Goal: Information Seeking & Learning: Learn about a topic

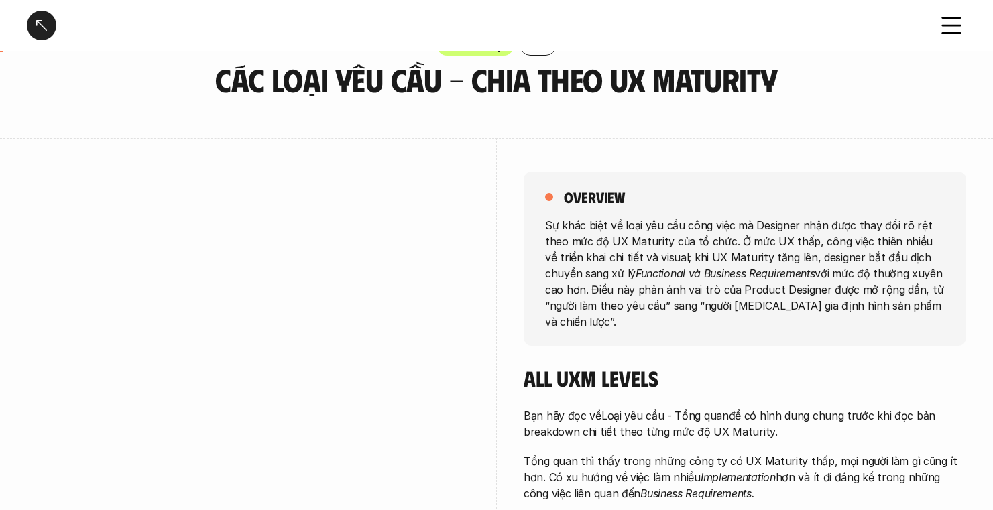
scroll to position [251, 0]
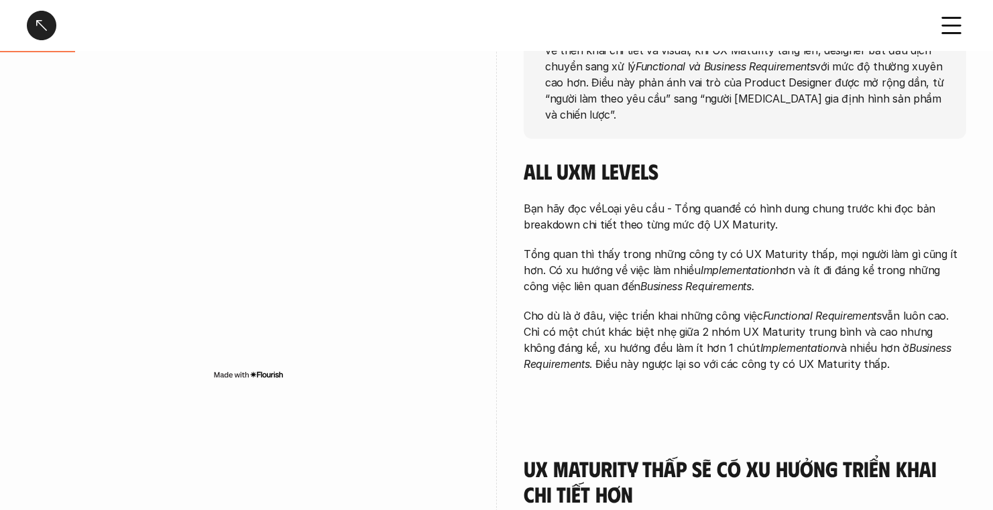
click at [690, 179] on div "All UXM levels Bạn hãy đọc về Loại yêu cầu - Tổng quan để có hình dung chung tr…" at bounding box center [744, 264] width 442 height 213
click at [747, 200] on p "Bạn hãy đọc về Loại yêu cầu - Tổng quan để có hình dung chung trước khi đọc bản…" at bounding box center [744, 216] width 442 height 32
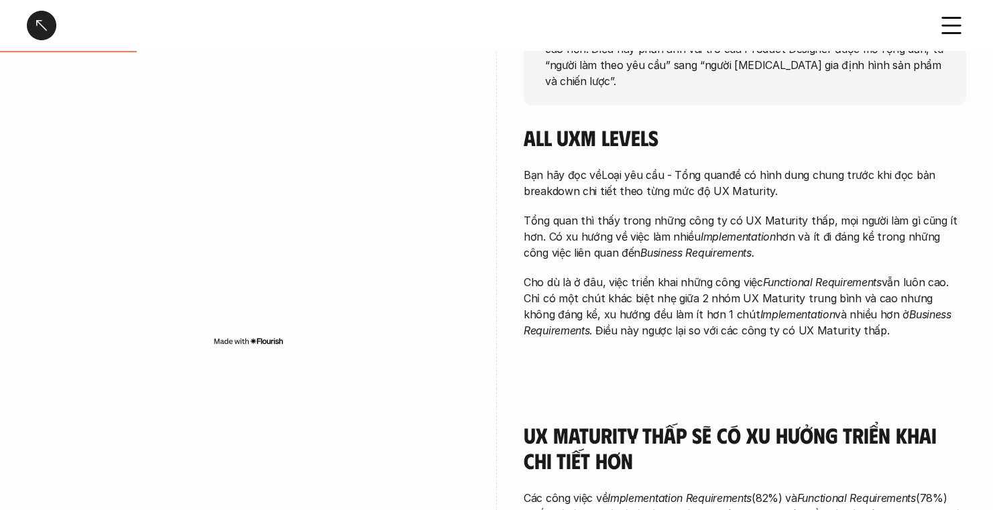
scroll to position [472, 0]
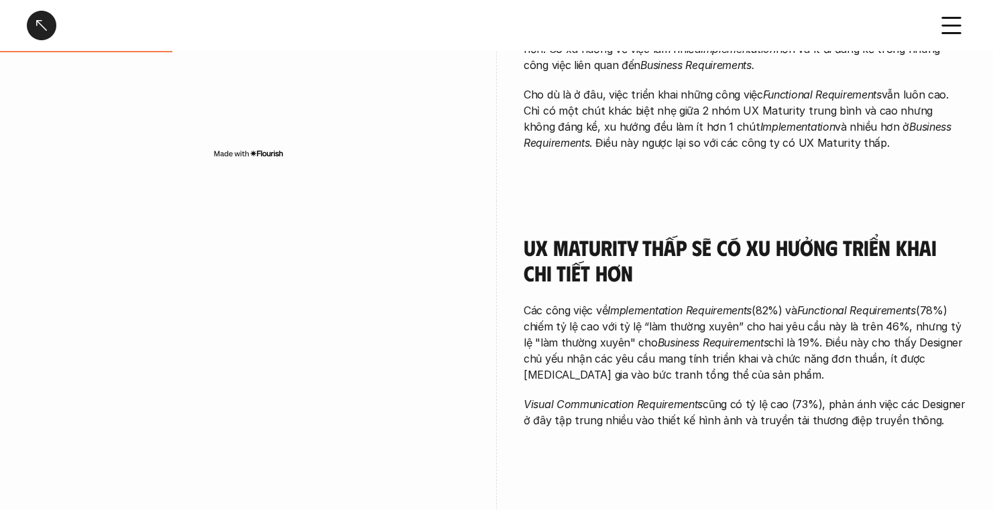
click at [948, 29] on icon at bounding box center [950, 25] width 29 height 29
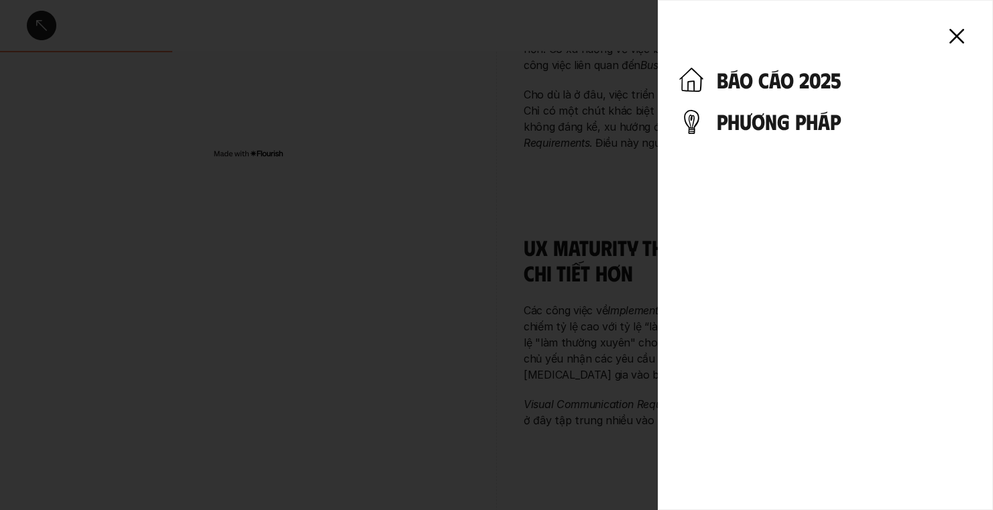
click at [801, 121] on h4 "phương pháp" at bounding box center [843, 121] width 255 height 25
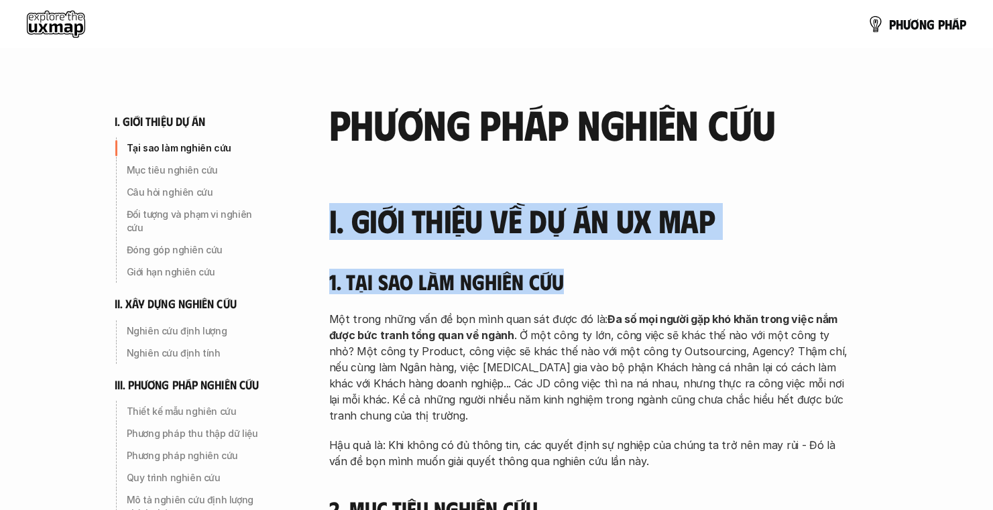
drag, startPoint x: 334, startPoint y: 208, endPoint x: 762, endPoint y: 275, distance: 433.6
click at [555, 270] on h4 "1. Tại sao làm nghiên cứu" at bounding box center [590, 281] width 523 height 25
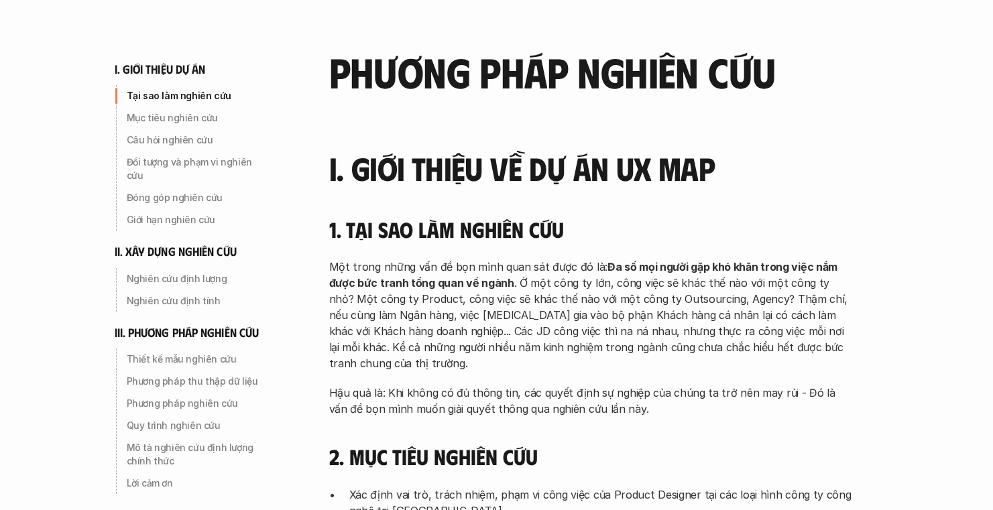
scroll to position [52, 0]
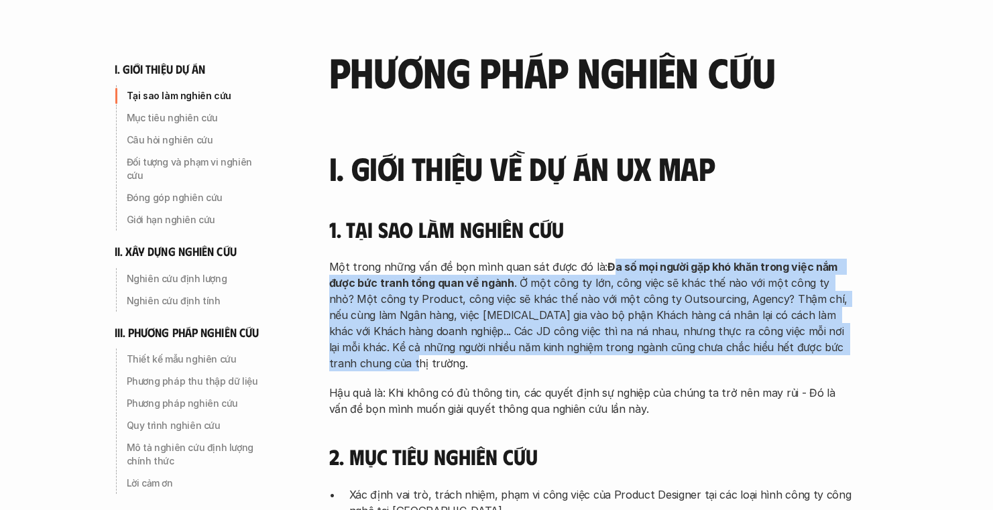
drag, startPoint x: 607, startPoint y: 272, endPoint x: 639, endPoint y: 369, distance: 101.7
click at [639, 369] on p "Một trong những vấn đề bọn mình quan sát được đó là: Đa số mọi người gặp khó kh…" at bounding box center [590, 315] width 523 height 113
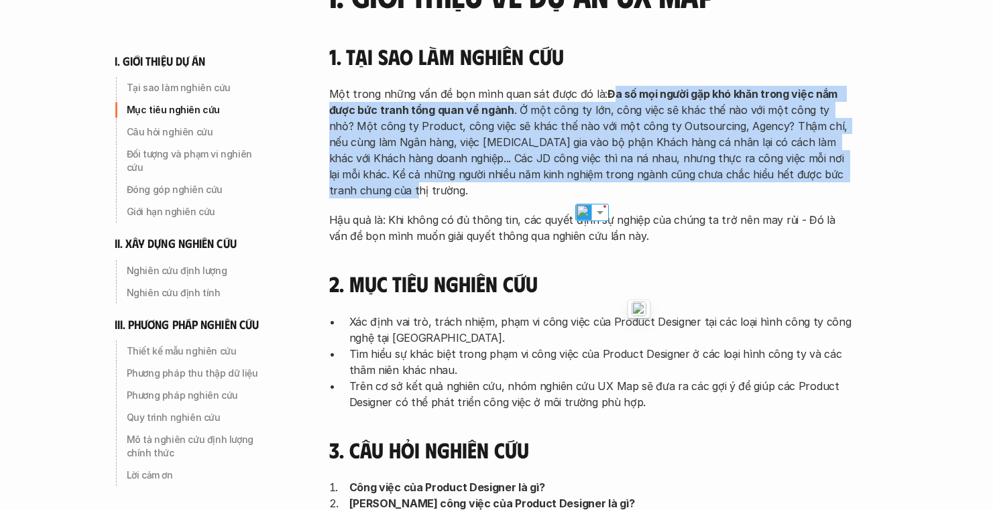
scroll to position [245, 0]
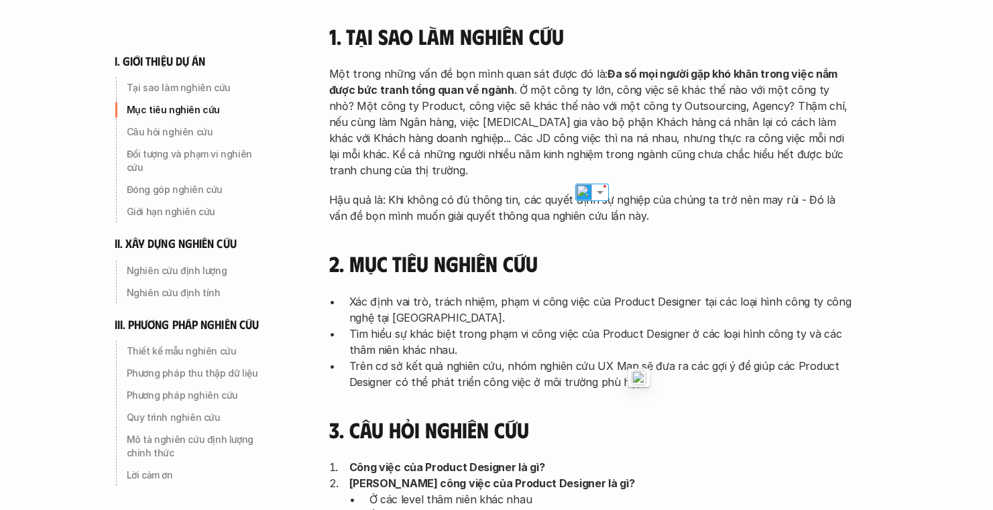
click at [672, 198] on p "Hậu quả là: Khi không có đủ thông tin, các quyết định sự nghiệp của chúng ta tr…" at bounding box center [590, 208] width 523 height 32
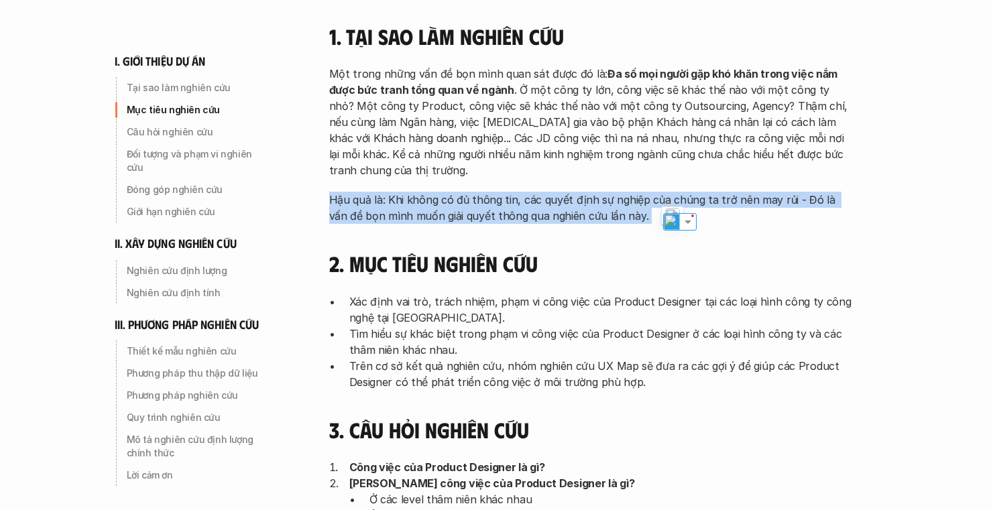
click at [672, 198] on p "Hậu quả là: Khi không có đủ thông tin, các quyết định sự nghiệp của chúng ta tr…" at bounding box center [590, 208] width 523 height 32
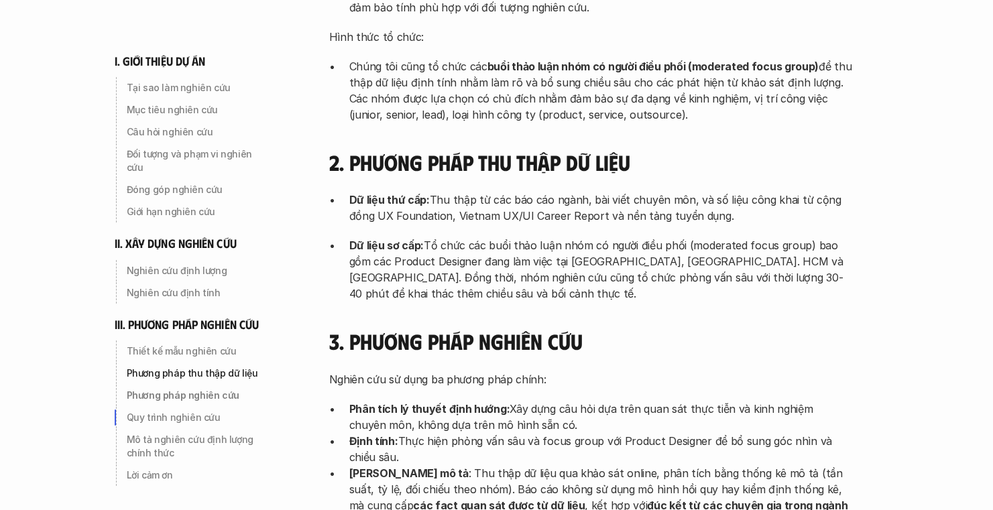
scroll to position [3569, 0]
